Goal: Information Seeking & Learning: Understand process/instructions

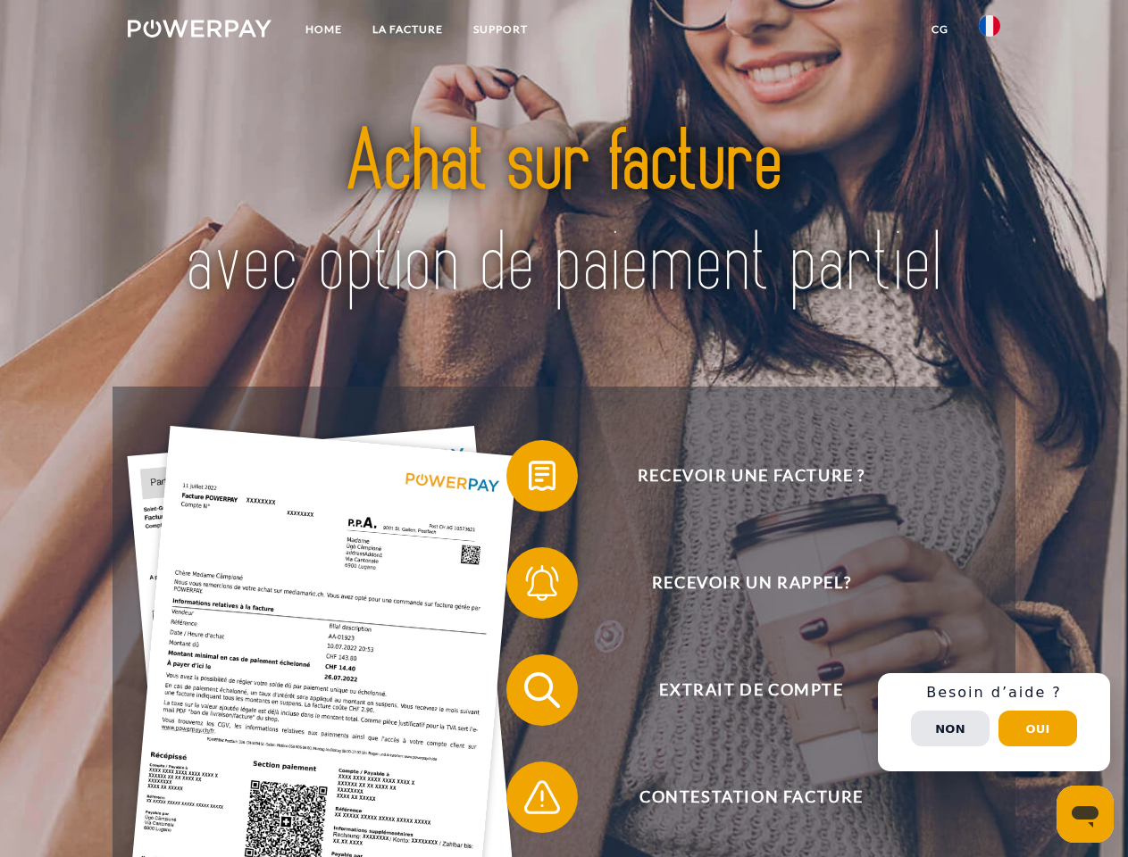
click at [199, 31] on img at bounding box center [200, 29] width 144 height 18
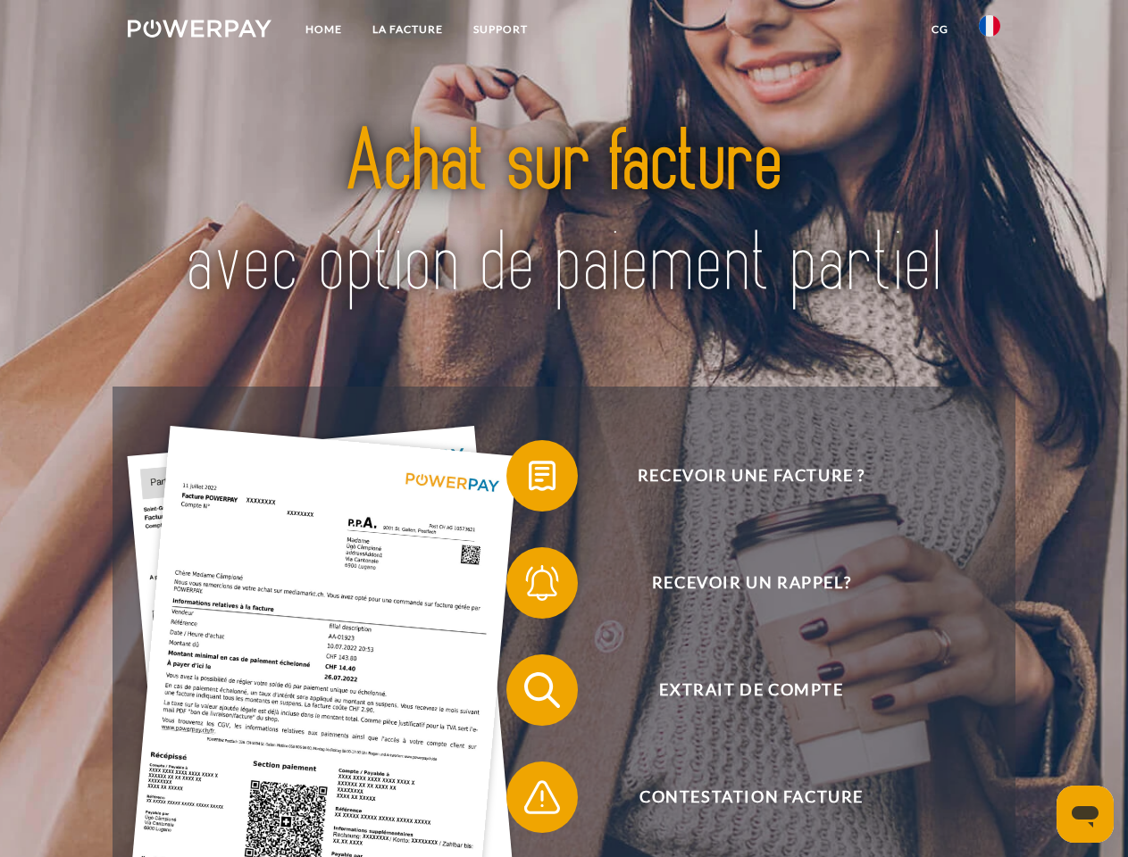
click at [989, 31] on img at bounding box center [989, 25] width 21 height 21
click at [939, 29] on link "CG" at bounding box center [939, 29] width 47 height 32
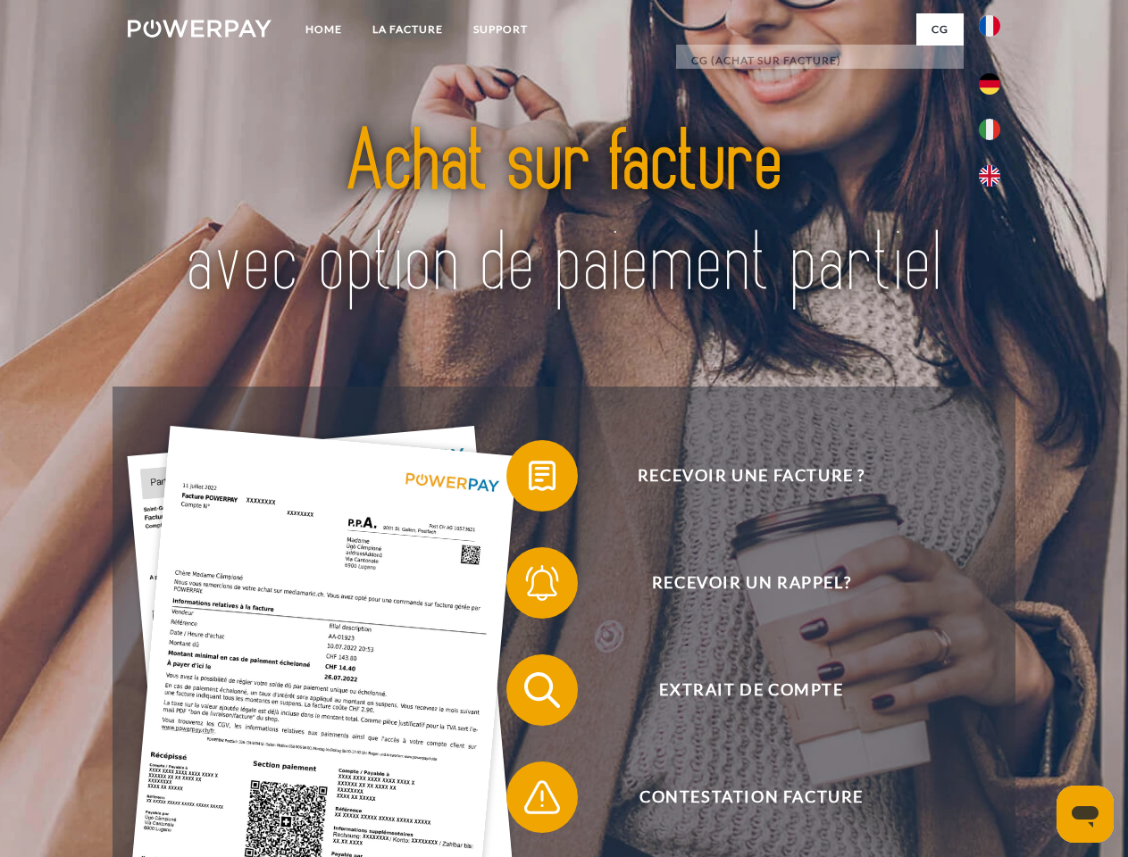
click at [529, 480] on span at bounding box center [515, 475] width 89 height 89
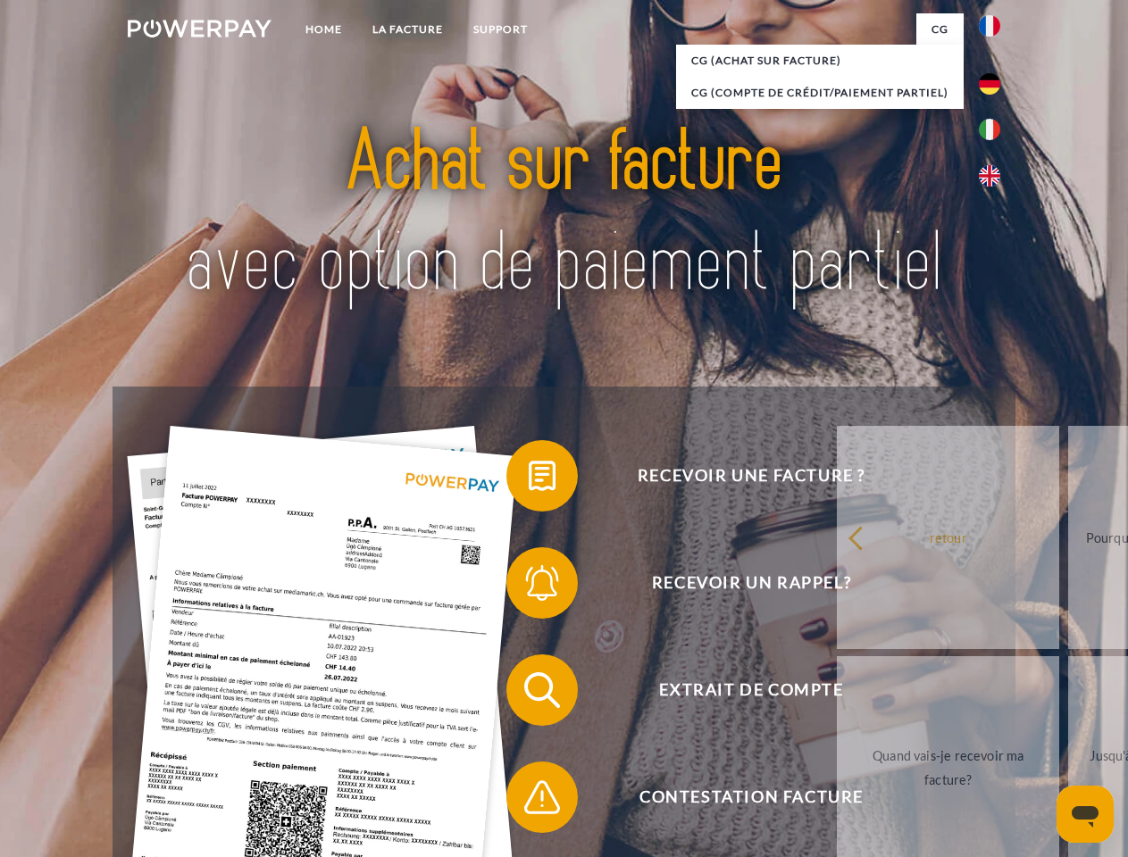
click at [529, 587] on div "Recevoir une facture ? Recevoir un rappel? Extrait de compte retour" at bounding box center [564, 744] width 902 height 714
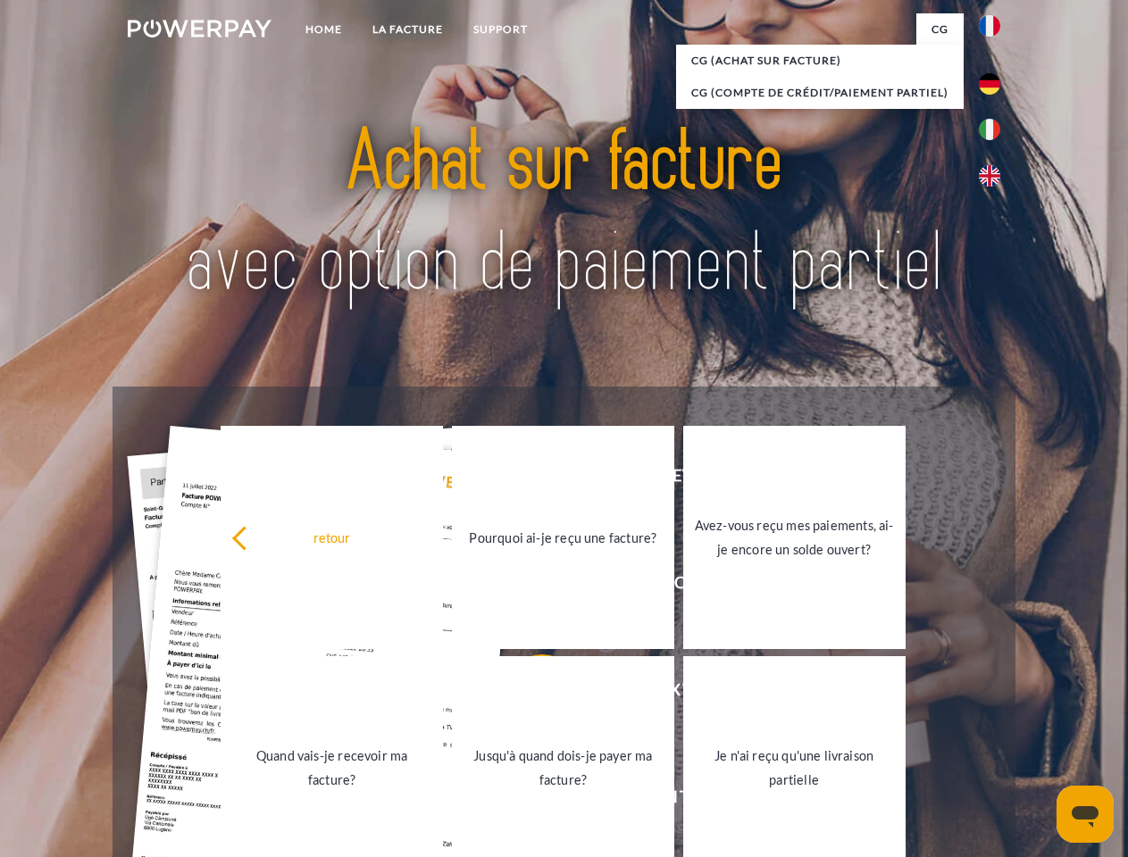
click at [529, 694] on link "Jusqu'à quand dois-je payer ma facture?" at bounding box center [563, 767] width 222 height 223
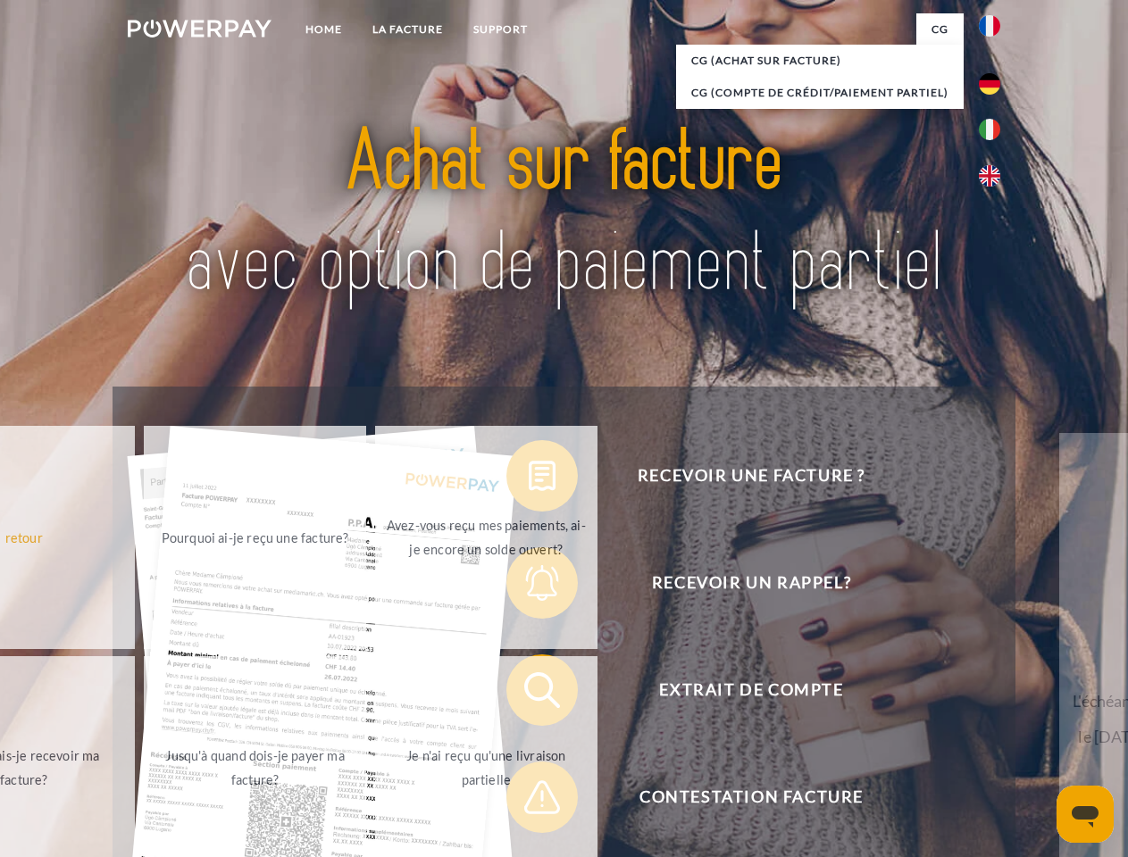
click at [529, 801] on span at bounding box center [515, 797] width 89 height 89
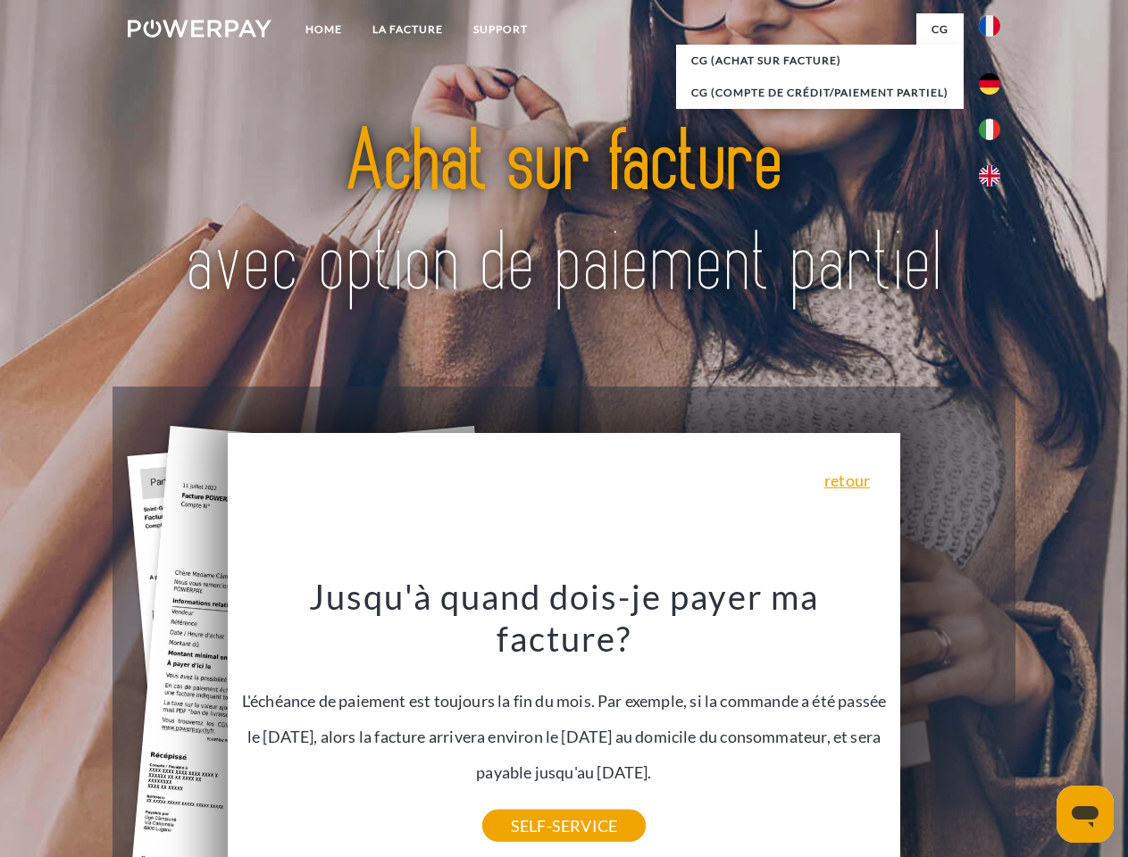
click at [994, 722] on div "Recevoir une facture ? Recevoir un rappel? Extrait de compte retour" at bounding box center [564, 744] width 902 height 714
click at [950, 726] on span "Extrait de compte" at bounding box center [751, 690] width 438 height 71
click at [1038, 729] on header "Home LA FACTURE Support" at bounding box center [564, 616] width 1128 height 1233
